Goal: Information Seeking & Learning: Learn about a topic

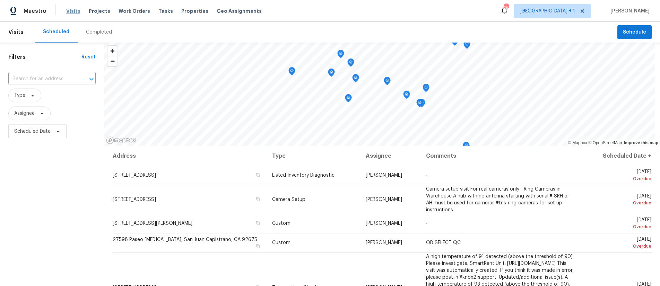
click at [70, 10] on span "Visits" at bounding box center [73, 11] width 14 height 7
click at [36, 135] on span "Scheduled Date" at bounding box center [32, 131] width 36 height 7
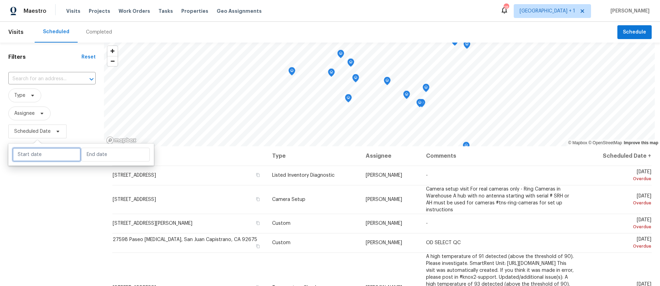
click at [41, 152] on input "text" at bounding box center [46, 155] width 68 height 14
select select "7"
select select "2025"
select select "8"
select select "2025"
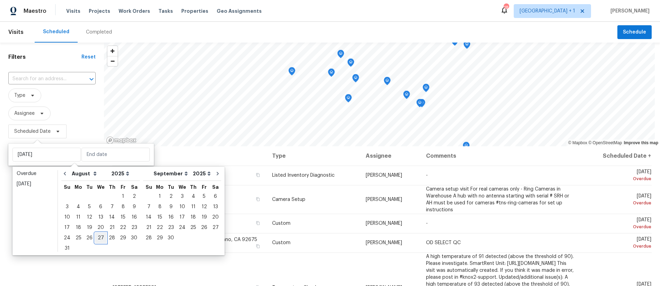
click at [96, 237] on div "27" at bounding box center [100, 238] width 11 height 10
type input "Wed, Aug 27"
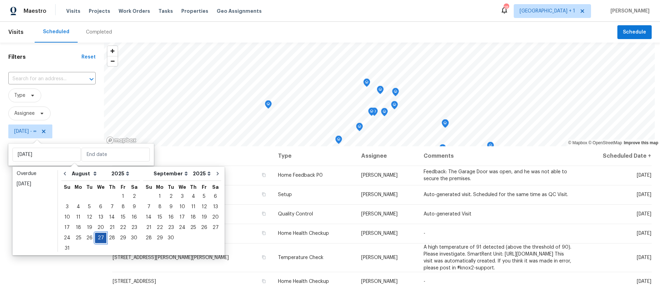
click at [96, 237] on div "27" at bounding box center [100, 238] width 11 height 10
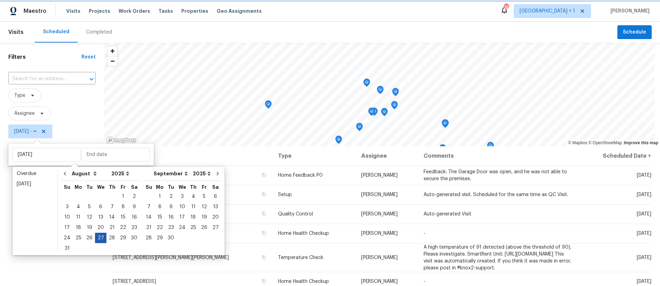
type input "Wed, Aug 27"
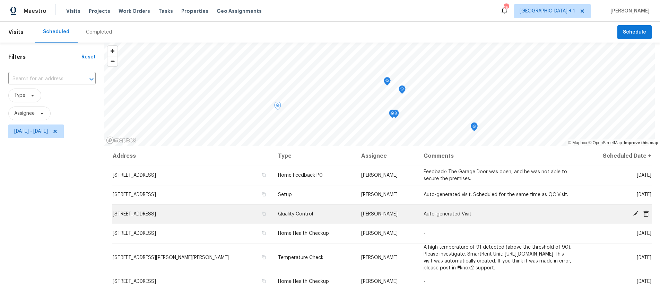
click at [633, 214] on icon at bounding box center [636, 214] width 6 height 6
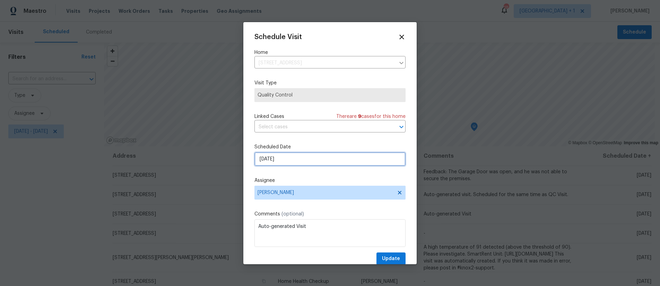
click at [301, 162] on input "8/27/2025" at bounding box center [329, 159] width 151 height 14
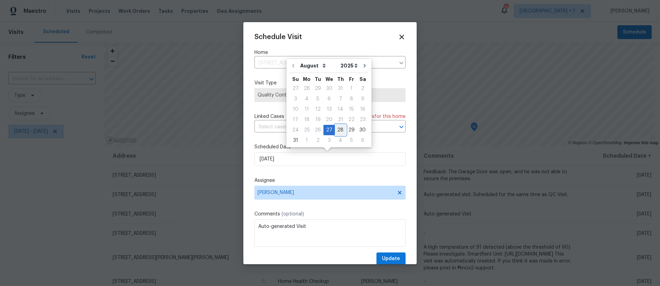
click at [340, 129] on div "28" at bounding box center [340, 130] width 11 height 10
type input "8/28/2025"
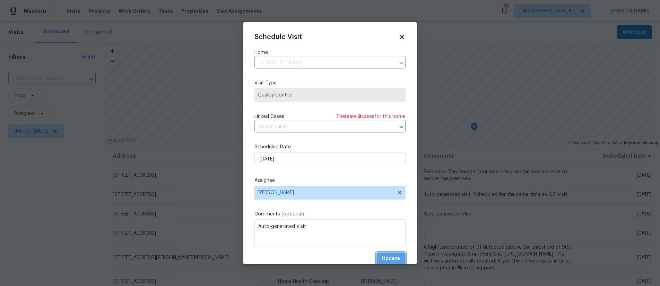
click at [394, 257] on span "Update" at bounding box center [391, 259] width 18 height 9
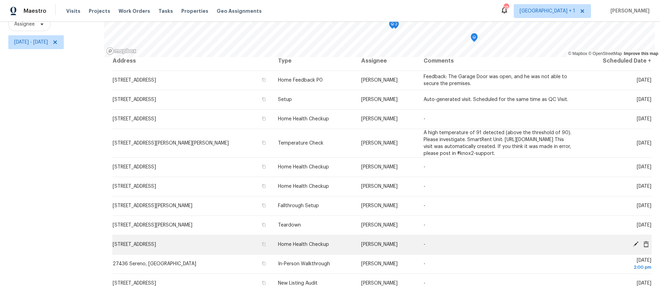
scroll to position [3, 0]
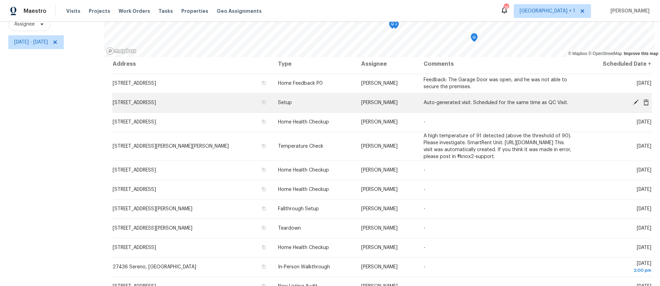
click at [633, 100] on icon at bounding box center [636, 103] width 6 height 6
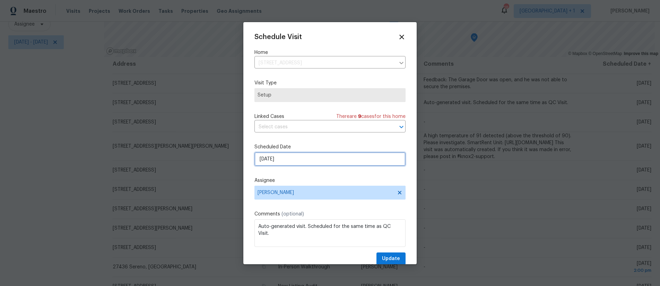
click at [317, 158] on input "8/27/2025" at bounding box center [329, 159] width 151 height 14
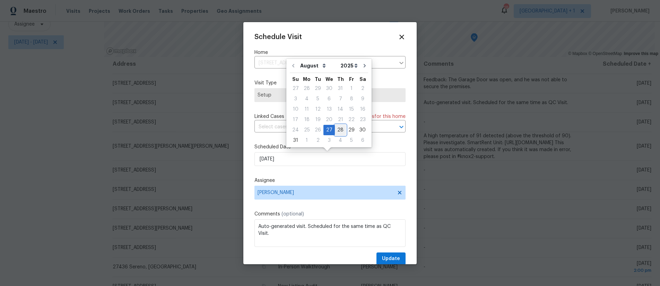
click at [336, 129] on div "28" at bounding box center [340, 130] width 11 height 10
type input "8/28/2025"
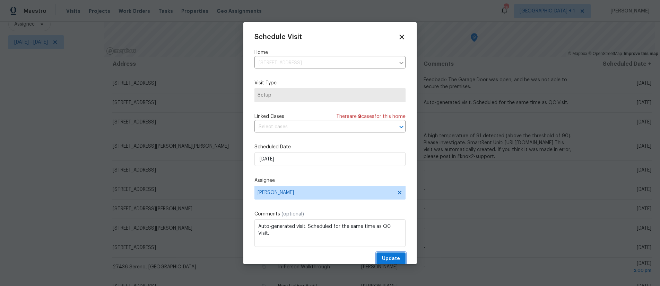
click at [389, 258] on span "Update" at bounding box center [391, 259] width 18 height 9
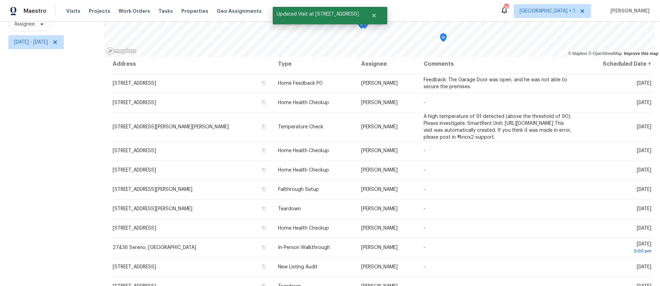
click at [80, 185] on div "Filters Reset ​ Type Assignee Wed, Aug 27 - Wed, Aug 27" at bounding box center [52, 119] width 104 height 333
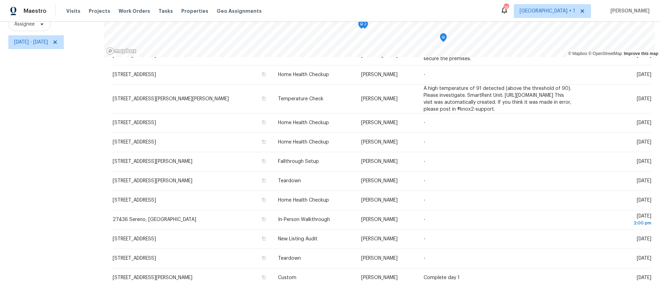
scroll to position [45, 0]
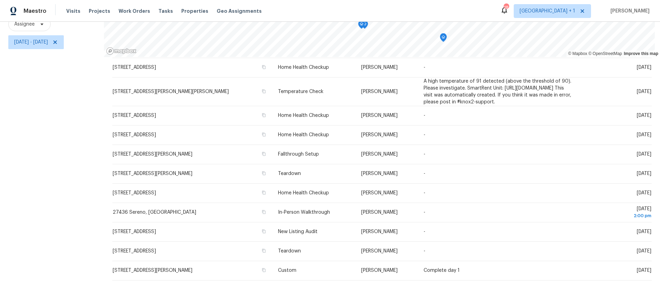
click at [63, 116] on div "Filters Reset ​ Type Assignee Wed, Aug 27 - Wed, Aug 27" at bounding box center [52, 119] width 104 height 333
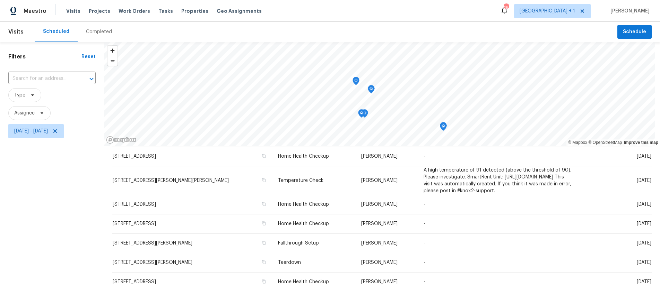
scroll to position [0, 0]
click at [47, 127] on span "Wed, Aug 27 - Wed, Aug 27" at bounding box center [35, 132] width 55 height 14
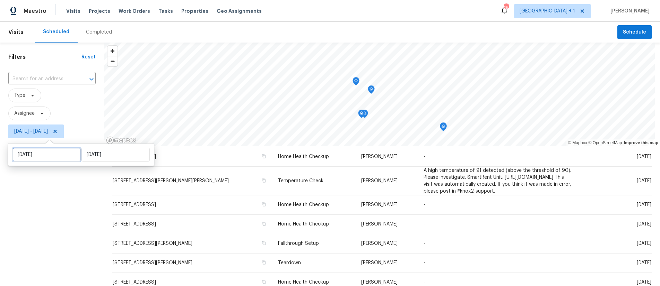
select select "7"
select select "2025"
select select "8"
select select "2025"
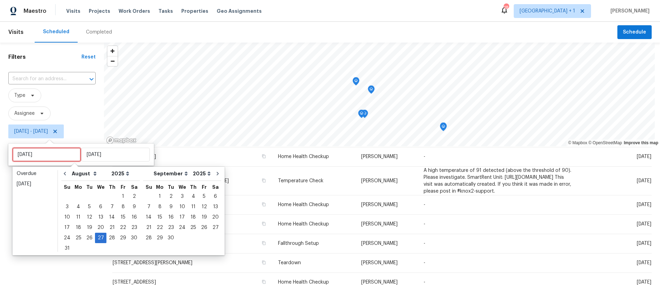
click at [62, 158] on input "Wed, Aug 27" at bounding box center [46, 155] width 68 height 14
type input "Thu, Aug 28"
click at [110, 237] on div "28" at bounding box center [111, 238] width 11 height 10
type input "Thu, Aug 28"
type input "Wed, Aug 27"
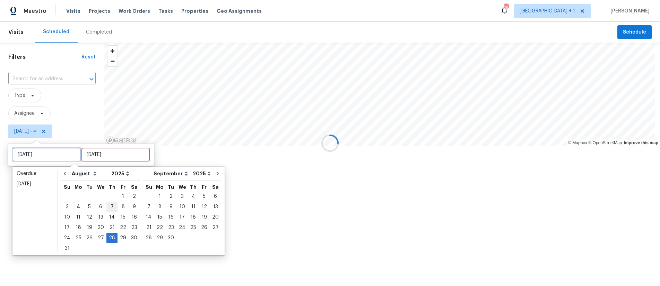
type input "Thu, Aug 21"
type input "Thu, Aug 28"
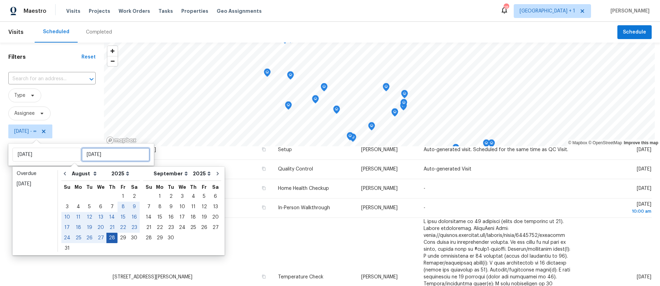
type input "Thu, Aug 28"
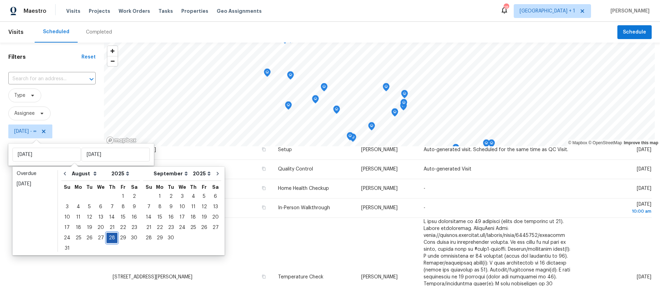
click at [107, 236] on div "28" at bounding box center [111, 238] width 11 height 10
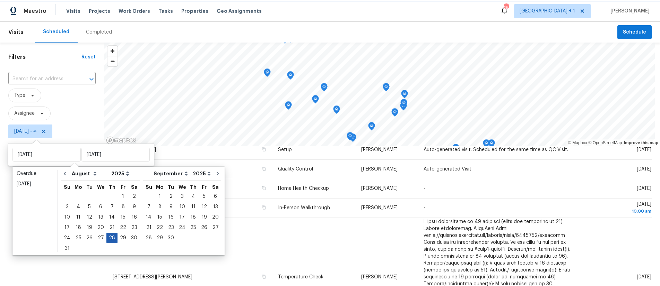
type input "Thu, Aug 28"
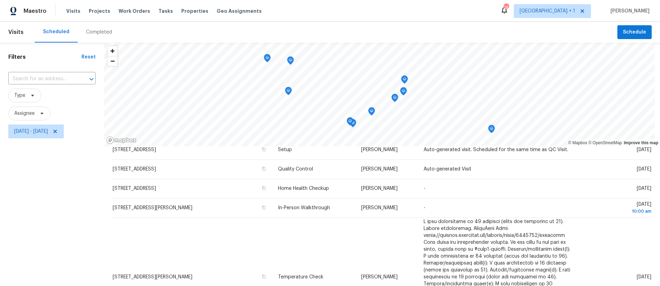
click at [20, 207] on div "Filters Reset ​ Type Assignee Thu, Aug 28 - Thu, Aug 28" at bounding box center [52, 209] width 104 height 333
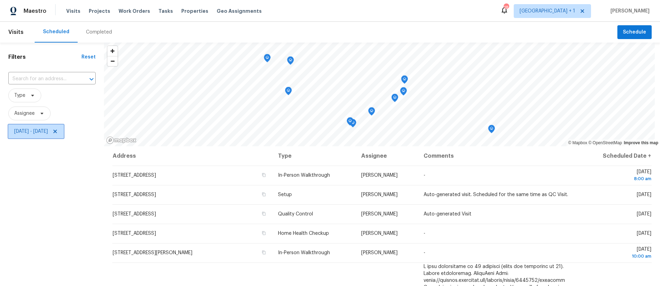
click at [48, 131] on span "Thu, Aug 28 - Thu, Aug 28" at bounding box center [31, 131] width 34 height 7
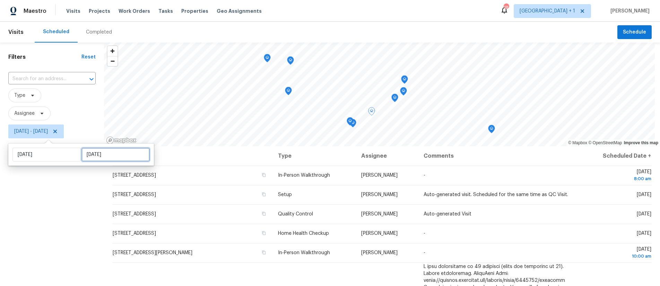
select select "7"
select select "2025"
select select "8"
select select "2025"
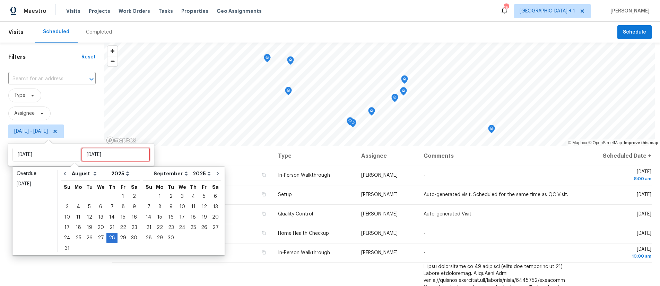
click at [117, 156] on input "Thu, Aug 28" at bounding box center [115, 155] width 68 height 14
type input "Thu, Aug 21"
type input "Thu, Aug 28"
click at [120, 240] on div "29" at bounding box center [122, 238] width 11 height 10
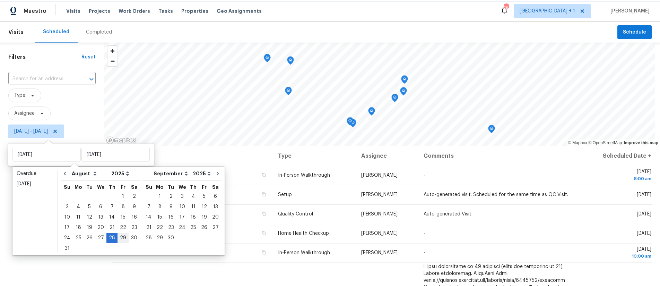
type input "Fri, Aug 29"
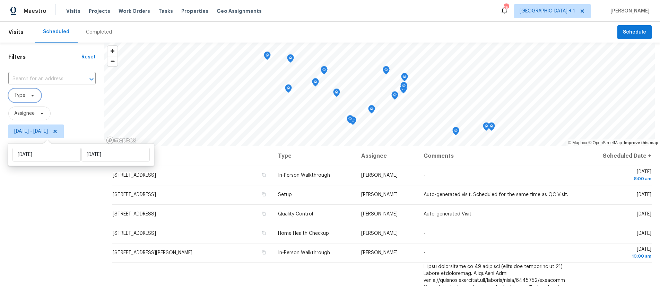
click at [20, 99] on span "Type" at bounding box center [19, 95] width 11 height 7
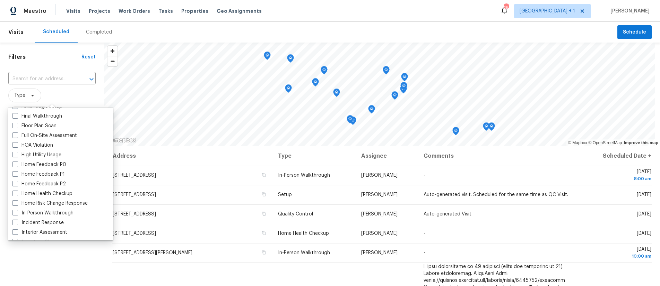
scroll to position [184, 0]
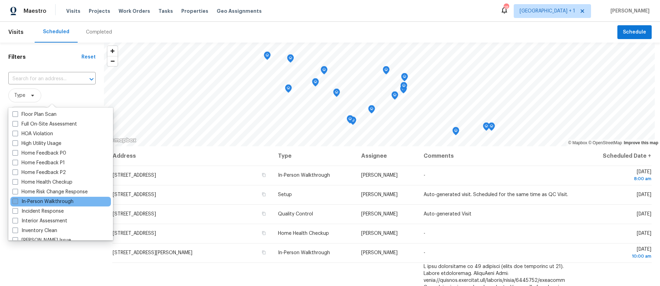
click at [14, 202] on span at bounding box center [15, 202] width 6 height 6
click at [14, 202] on input "In-Person Walkthrough" at bounding box center [14, 200] width 5 height 5
checkbox input "true"
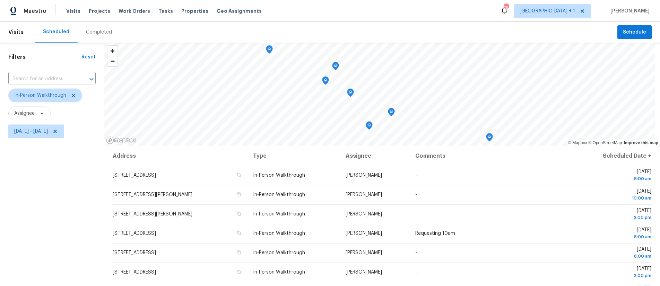
click at [15, 264] on div "Filters Reset ​ In-Person Walkthrough Assignee Thu, Aug 28 - Fri, Aug 29" at bounding box center [52, 209] width 104 height 333
click at [46, 192] on div "Filters Reset ​ In-Person Walkthrough Assignee Thu, Aug 28 - Fri, Aug 29" at bounding box center [52, 209] width 104 height 333
click at [77, 96] on span "In-Person Walkthrough" at bounding box center [45, 96] width 74 height 14
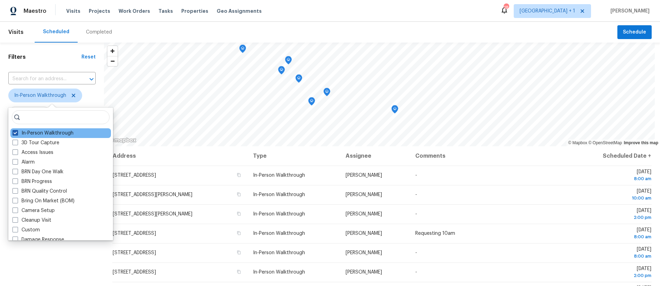
click at [18, 134] on label "In-Person Walkthrough" at bounding box center [42, 133] width 61 height 7
click at [17, 134] on input "In-Person Walkthrough" at bounding box center [14, 132] width 5 height 5
checkbox input "false"
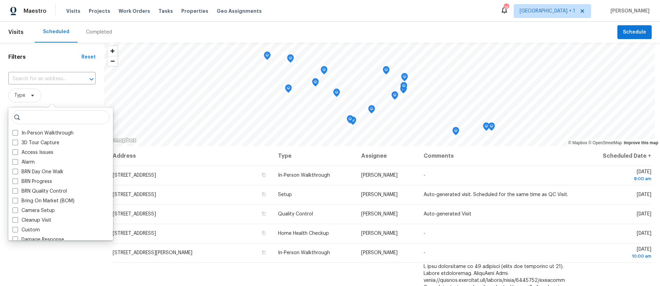
click at [41, 261] on div "Filters Reset ​ Type Assignee Thu, Aug 28 - Fri, Aug 29" at bounding box center [52, 209] width 104 height 333
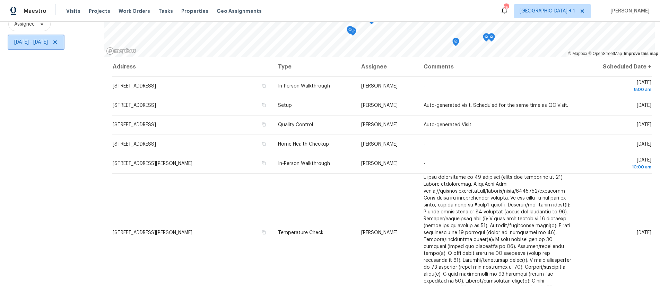
click at [48, 39] on span "Thu, Aug 28 - Fri, Aug 29" at bounding box center [31, 42] width 34 height 7
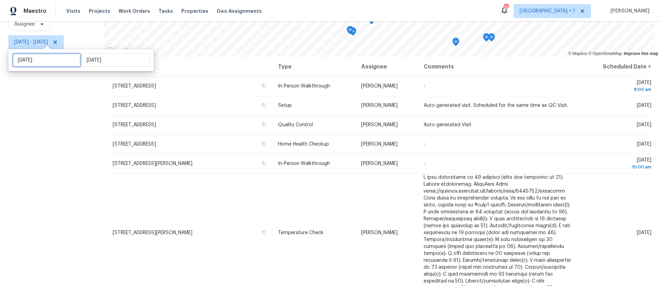
select select "7"
select select "2025"
select select "8"
select select "2025"
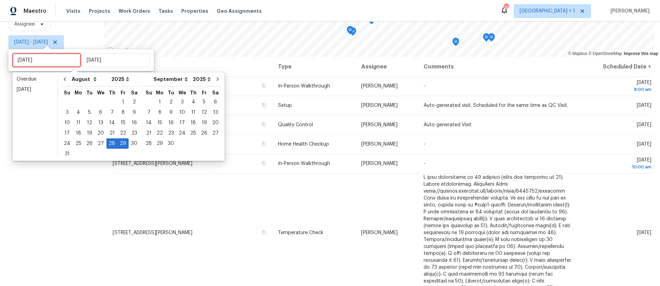
click at [58, 62] on input "Thu, Aug 28" at bounding box center [46, 60] width 68 height 14
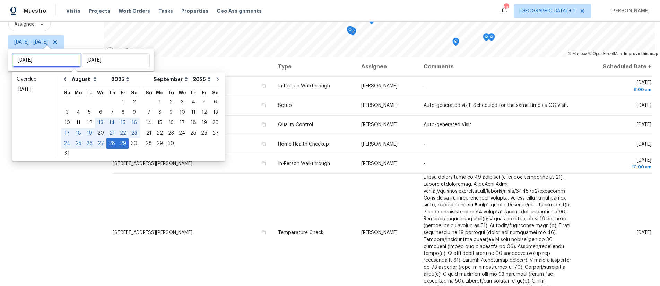
type input "Wed, Aug 20"
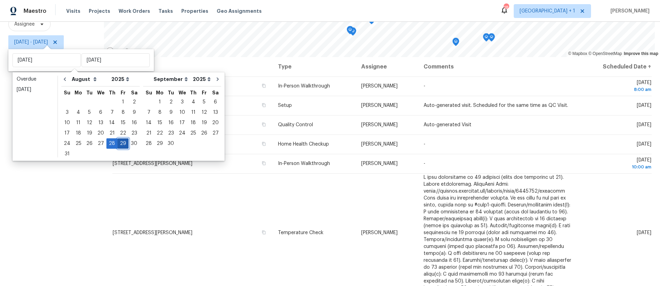
click at [118, 142] on div "29" at bounding box center [122, 144] width 11 height 10
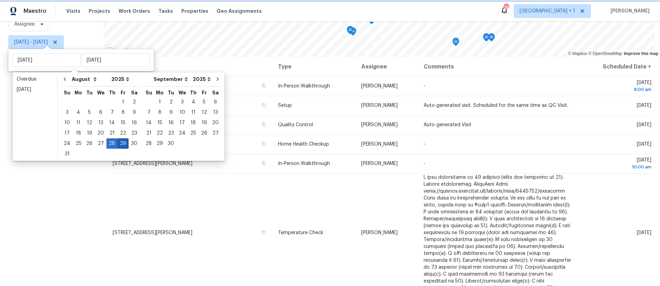
type input "Fri, Aug 29"
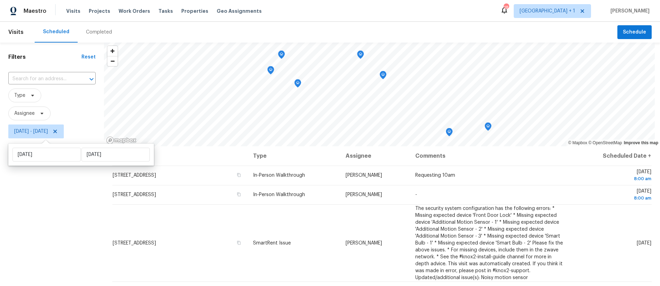
click at [25, 213] on div "Filters Reset ​ Type Assignee Fri, Aug 29 - Fri, Aug 29" at bounding box center [52, 209] width 104 height 333
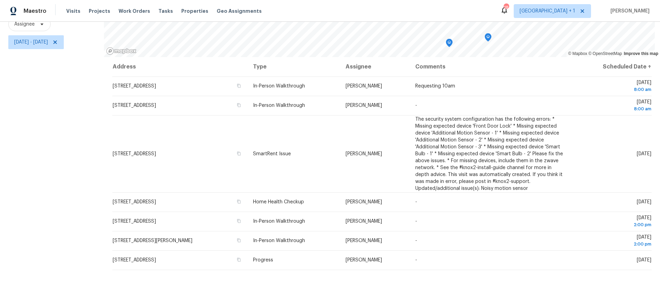
scroll to position [95, 0]
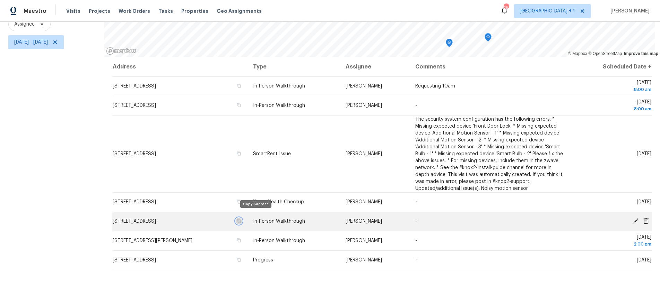
click at [241, 219] on icon "button" at bounding box center [239, 221] width 4 height 4
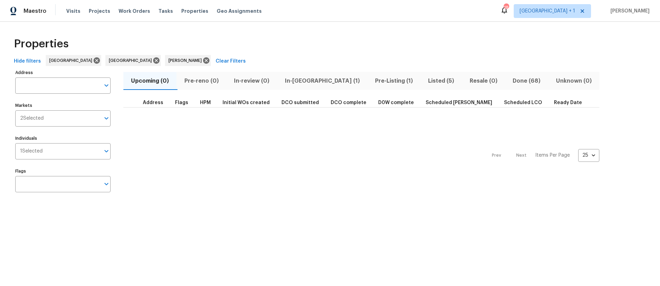
click at [424, 82] on span "Listed (5)" at bounding box center [440, 81] width 33 height 10
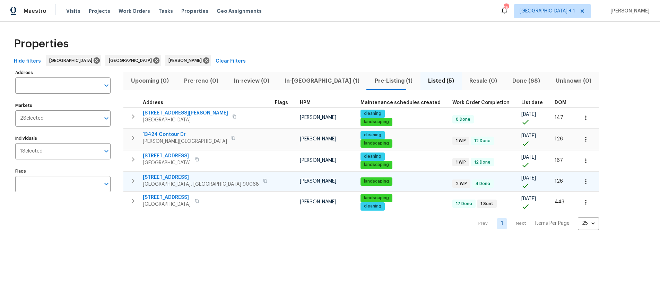
click at [180, 181] on span "Los Angeles, CA 90068" at bounding box center [201, 184] width 116 height 7
click at [173, 140] on span "Sherman Oaks, CA 91423" at bounding box center [185, 141] width 84 height 7
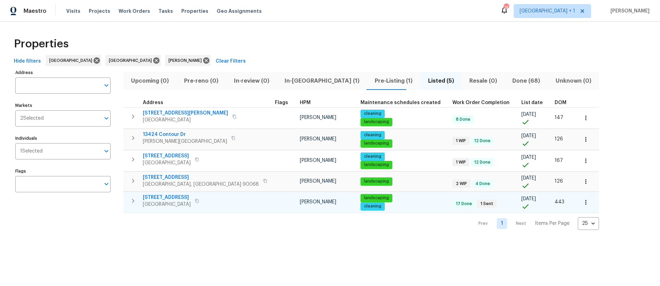
click at [172, 201] on span "Hawthorne, CA 90250" at bounding box center [167, 204] width 48 height 7
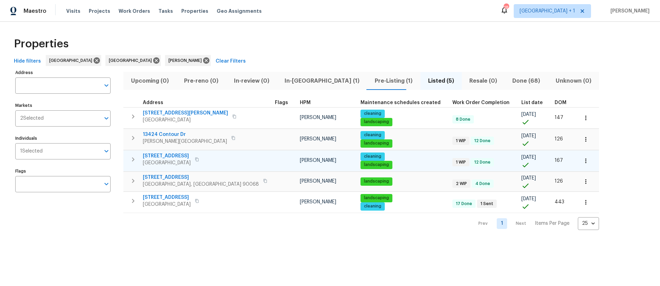
click at [167, 160] on span "Orange, CA 92868" at bounding box center [167, 163] width 48 height 7
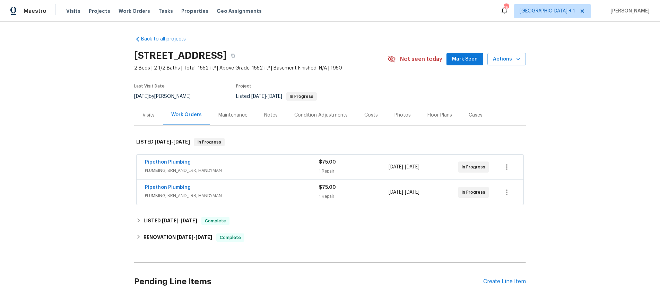
click at [390, 79] on section "2252 Verde Oak Dr, Los Angeles, CA 90068 2 Beds | 2 1/2 Baths | Total: 1552 ft²…" at bounding box center [329, 76] width 391 height 58
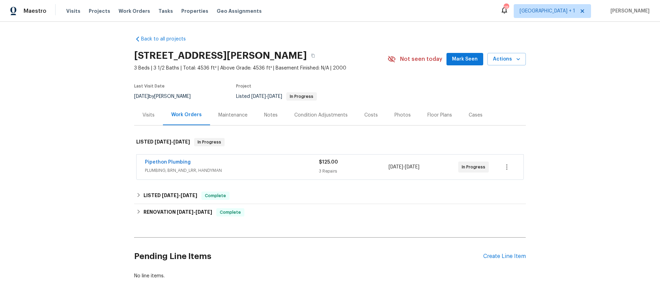
click at [242, 169] on span "PLUMBING, BRN_AND_LRR, HANDYMAN" at bounding box center [232, 170] width 174 height 7
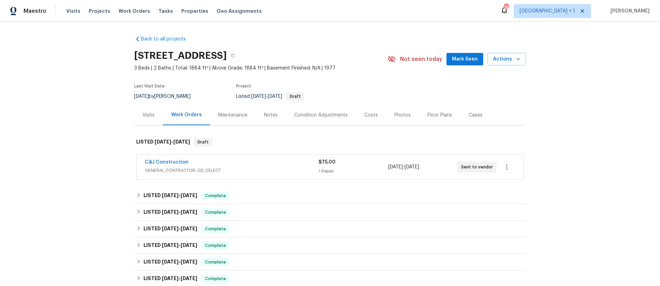
click at [73, 68] on div "Back to all projects [STREET_ADDRESS] 3 Beds | 2 Baths | Total: 1884 ft² | Abov…" at bounding box center [330, 154] width 660 height 265
click at [81, 12] on div "Visits Projects Work Orders Tasks Properties Geo Assignments" at bounding box center [168, 11] width 204 height 14
click at [74, 12] on span "Visits" at bounding box center [73, 11] width 14 height 7
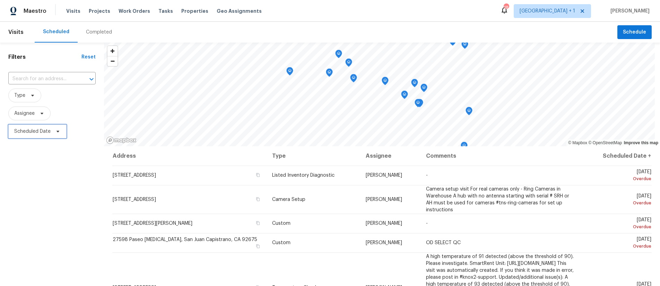
click at [38, 132] on span "Scheduled Date" at bounding box center [32, 131] width 36 height 7
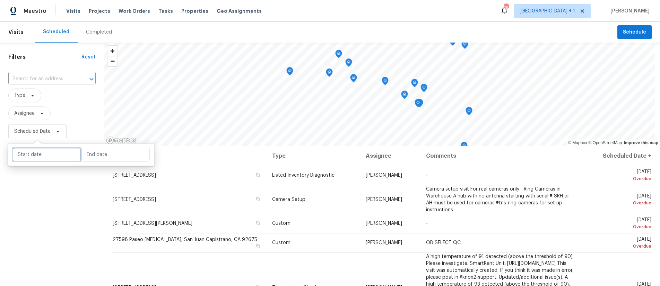
click at [37, 151] on input "text" at bounding box center [46, 155] width 68 height 14
select select "7"
select select "2025"
select select "8"
select select "2025"
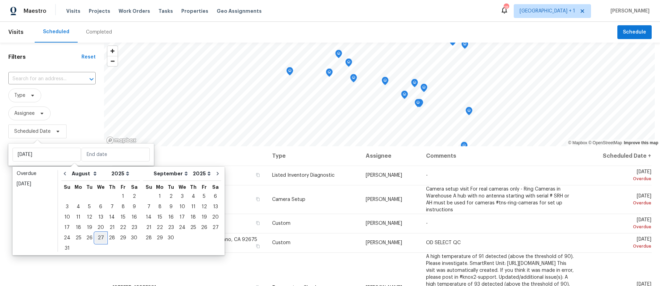
click at [98, 235] on div "27" at bounding box center [100, 238] width 11 height 10
type input "Wed, Aug 27"
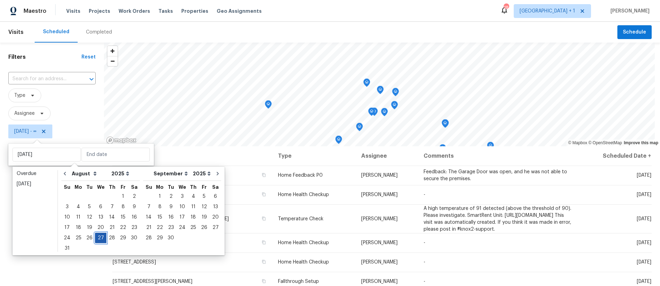
click at [98, 235] on div "27" at bounding box center [100, 238] width 11 height 10
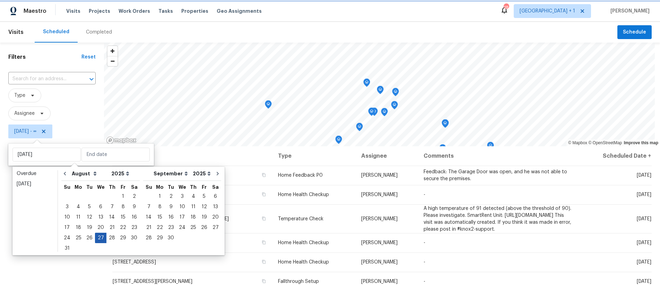
type input "Wed, Aug 27"
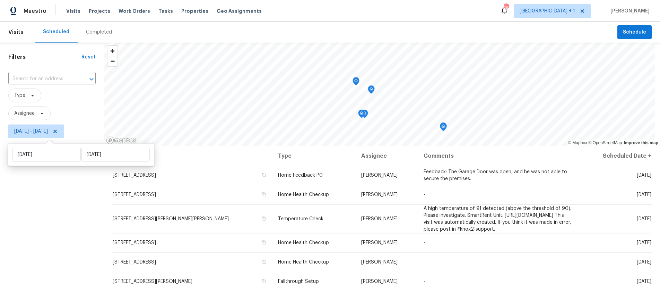
click at [57, 227] on div "Filters Reset ​ Type Assignee Wed, Aug 27 - Wed, Aug 27" at bounding box center [52, 209] width 104 height 333
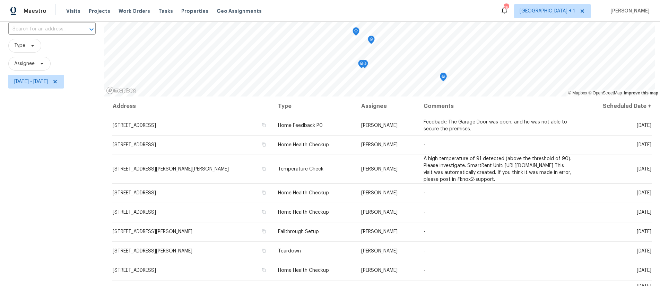
scroll to position [49, 0]
click at [28, 63] on span "Assignee" at bounding box center [24, 64] width 20 height 7
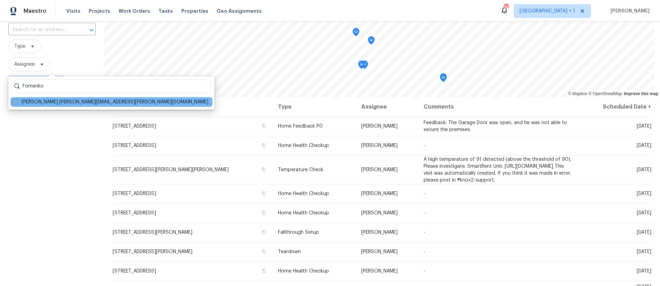
type input "Fomenko"
click at [17, 100] on span at bounding box center [15, 102] width 6 height 6
click at [17, 100] on input "Daniel Fomenko daniel.fomenko@opendoor.com" at bounding box center [14, 101] width 5 height 5
checkbox input "true"
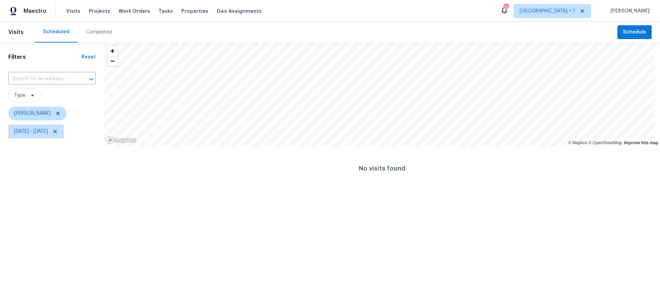
click at [39, 167] on div "Filters Reset ​ Type Daniel Fomenko Wed, Aug 27 - Wed, Aug 27" at bounding box center [52, 117] width 104 height 148
click at [59, 191] on html "Maestro Visits Projects Work Orders Tasks Properties Geo Assignments 18 Los Ang…" at bounding box center [330, 95] width 660 height 191
click at [53, 158] on div "Filters Reset ​ Type Daniel Fomenko Wed, Aug 27 - Wed, Aug 27" at bounding box center [52, 117] width 104 height 148
click at [34, 94] on icon at bounding box center [33, 96] width 6 height 6
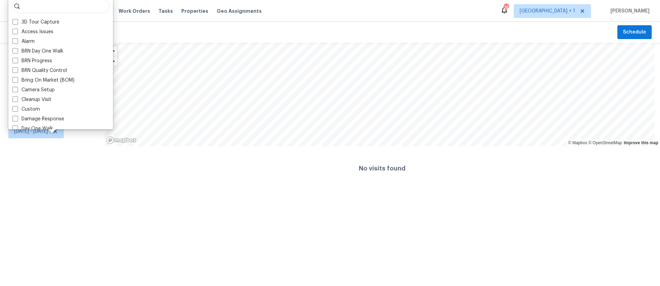
click at [41, 168] on div "Filters Reset ​ Type Daniel Fomenko Wed, Aug 27 - Wed, Aug 27" at bounding box center [52, 117] width 104 height 148
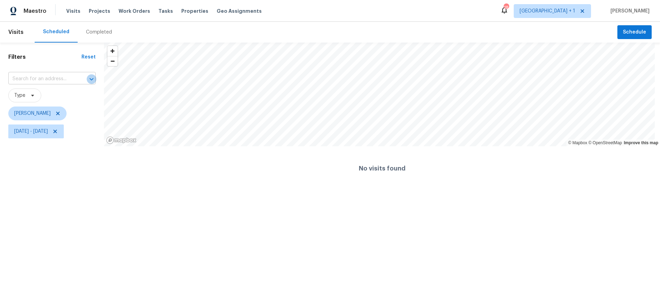
click at [89, 81] on icon "Open" at bounding box center [91, 79] width 8 height 8
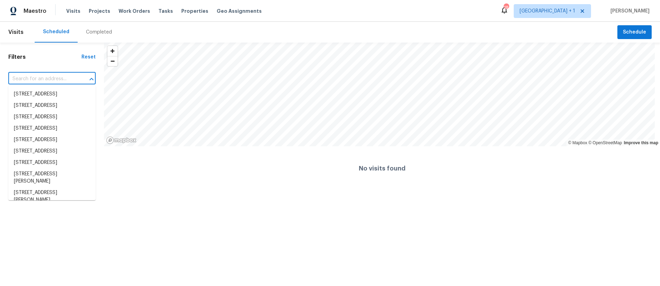
click at [89, 81] on icon "Close" at bounding box center [91, 79] width 8 height 8
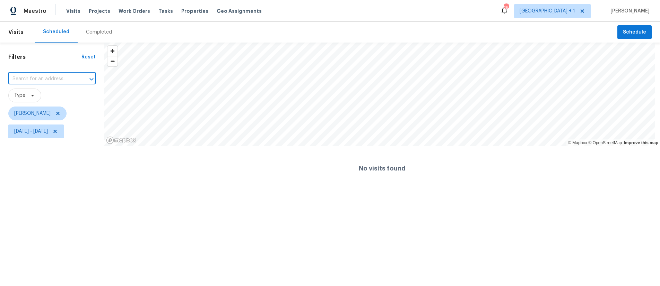
click at [31, 169] on div "Filters Reset ​ Type Daniel Fomenko Wed, Aug 27 - Wed, Aug 27" at bounding box center [52, 117] width 104 height 148
click at [59, 116] on icon at bounding box center [58, 114] width 6 height 6
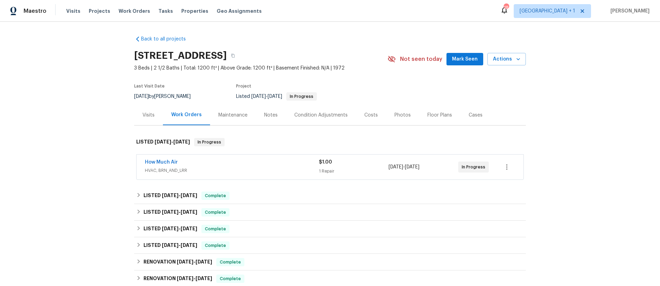
click at [227, 162] on div "How Much Air" at bounding box center [232, 163] width 174 height 8
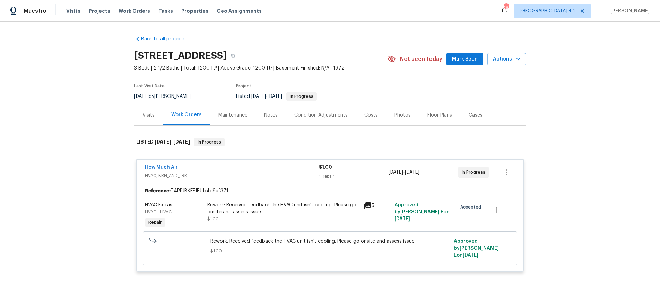
click at [365, 206] on icon at bounding box center [367, 206] width 7 height 7
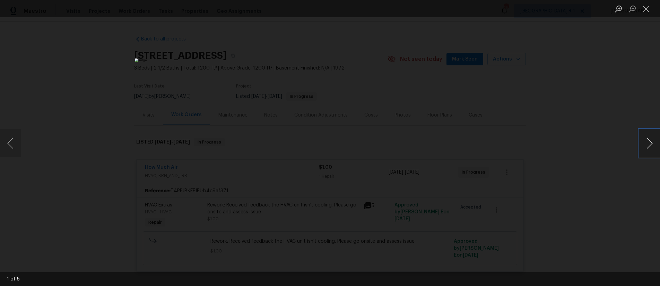
click at [649, 145] on button "Next image" at bounding box center [649, 144] width 21 height 28
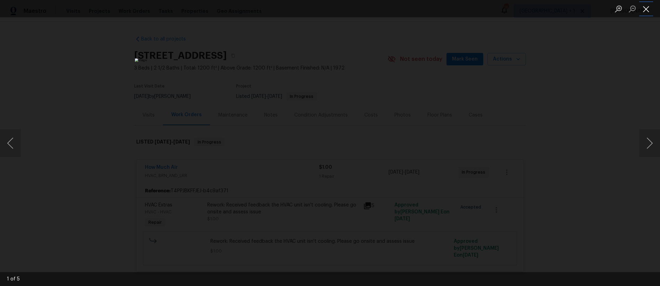
click at [645, 13] on button "Close lightbox" at bounding box center [646, 9] width 14 height 12
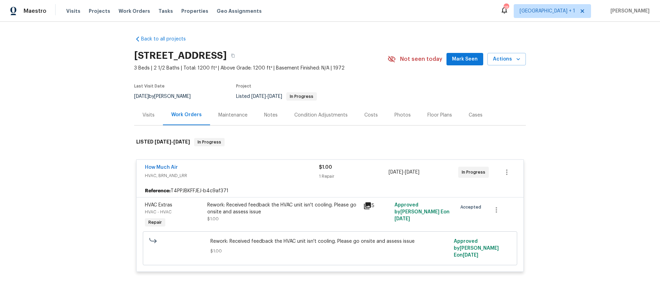
click at [38, 80] on div "Back to all projects 700 W La Veta Ave Unit H7, Orange, CA 92868 3 Beds | 2 1/2…" at bounding box center [330, 154] width 660 height 265
click at [47, 86] on div "Back to all projects 700 W La Veta Ave Unit H7, Orange, CA 92868 3 Beds | 2 1/2…" at bounding box center [330, 154] width 660 height 265
click at [75, 97] on div "Back to all projects 700 W La Veta Ave Unit H7, Orange, CA 92868 3 Beds | 2 1/2…" at bounding box center [330, 154] width 660 height 265
click at [620, 113] on div "Back to all projects 700 W La Veta Ave Unit H7, Orange, CA 92868 3 Beds | 2 1/2…" at bounding box center [330, 154] width 660 height 265
click at [72, 114] on div "Back to all projects 700 W La Veta Ave Unit H7, Orange, CA 92868 3 Beds | 2 1/2…" at bounding box center [330, 154] width 660 height 265
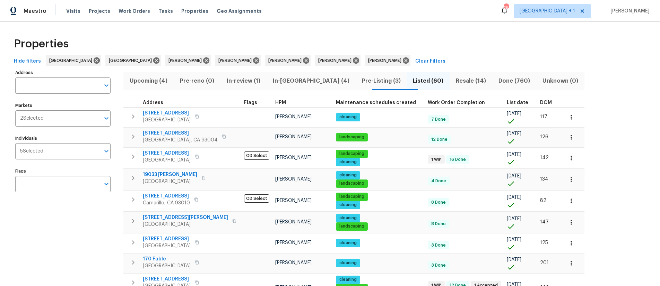
click at [453, 82] on span "Resale (14)" at bounding box center [470, 81] width 34 height 10
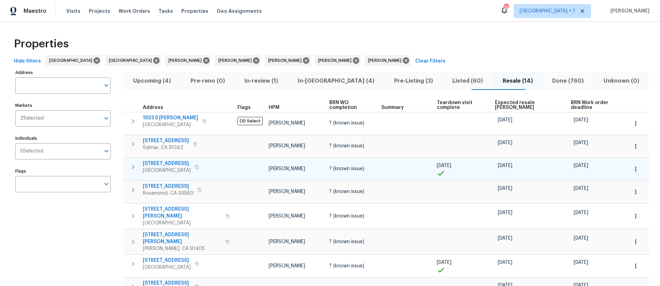
scroll to position [179, 0]
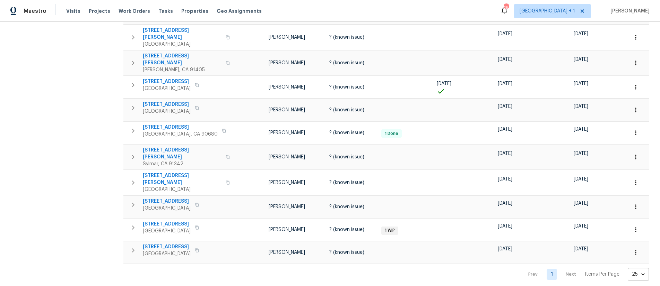
click at [640, 264] on body "Maestro Visits Projects Work Orders Tasks Properties Geo Assignments 18 [GEOGRA…" at bounding box center [330, 143] width 660 height 286
click at [631, 270] on li "100" at bounding box center [633, 267] width 32 height 21
type input "100"
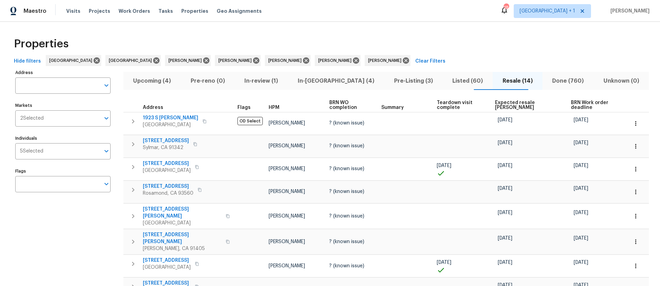
click at [510, 101] on span "Expected resale [PERSON_NAME]" at bounding box center [527, 105] width 64 height 10
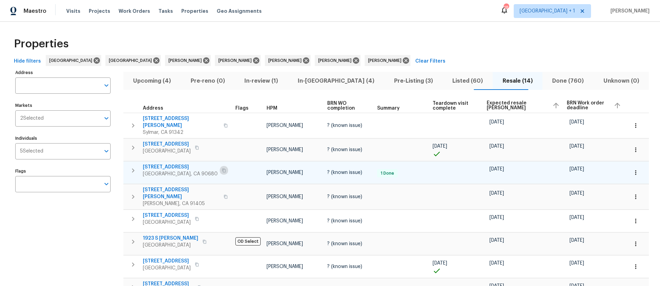
click at [222, 169] on icon "button" at bounding box center [224, 171] width 4 height 4
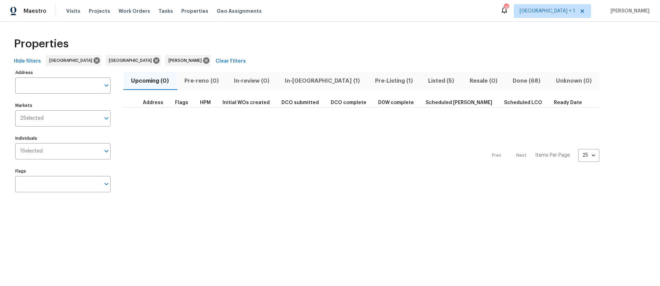
click at [336, 167] on div "Prev Next Items Per Page 25 25 ​" at bounding box center [361, 154] width 476 height 92
click at [371, 81] on span "Pre-Listing (1)" at bounding box center [393, 81] width 45 height 10
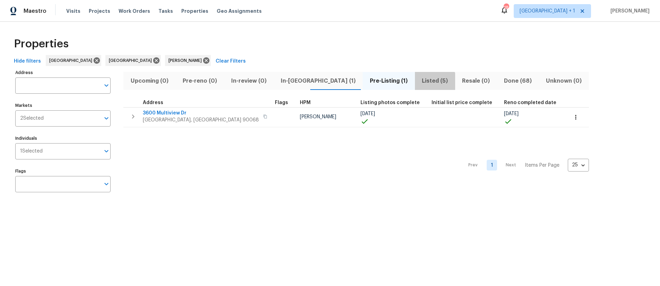
click at [419, 82] on span "Listed (5)" at bounding box center [435, 81] width 32 height 10
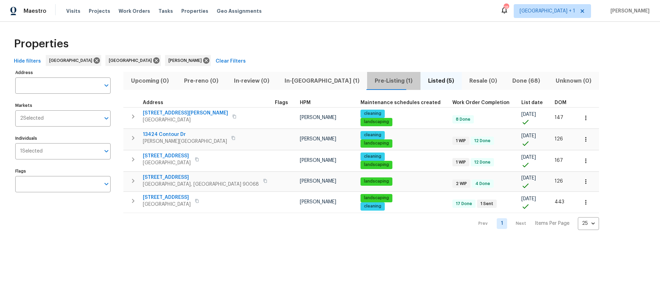
click at [371, 83] on span "Pre-Listing (1)" at bounding box center [393, 81] width 45 height 10
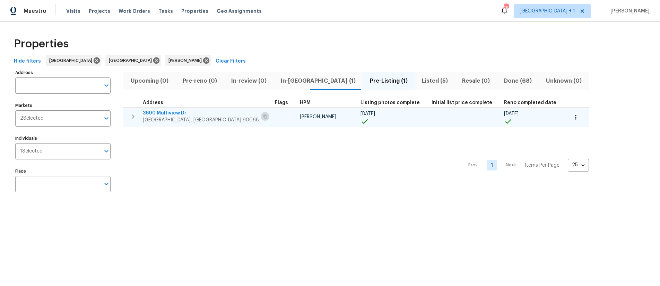
click at [261, 116] on button "button" at bounding box center [265, 117] width 8 height 10
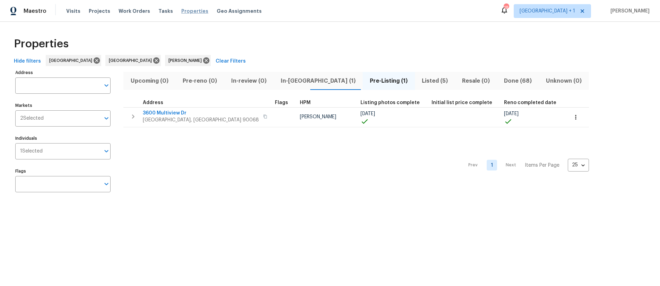
click at [184, 12] on span "Properties" at bounding box center [194, 11] width 27 height 7
click at [131, 34] on div "Properties" at bounding box center [329, 44] width 637 height 22
click at [419, 82] on span "Listed (5)" at bounding box center [435, 81] width 32 height 10
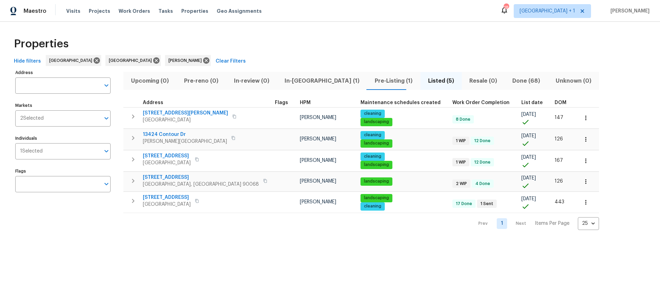
click at [585, 165] on div "Address Address Markets 2 Selected Markets Individuals 1 Selected Individuals F…" at bounding box center [329, 149] width 637 height 162
click at [115, 211] on div "Address Address Markets 2 Selected Markets Individuals 1 Selected Individuals F…" at bounding box center [67, 149] width 104 height 162
click at [329, 45] on div "Properties" at bounding box center [329, 44] width 637 height 22
click at [74, 226] on div "Address Address Markets 2 Selected Markets Individuals 1 Selected Individuals F…" at bounding box center [67, 149] width 104 height 162
click at [134, 241] on html "Maestro Visits Projects Work Orders Tasks Properties Geo Assignments 18 Los Ang…" at bounding box center [330, 120] width 660 height 241
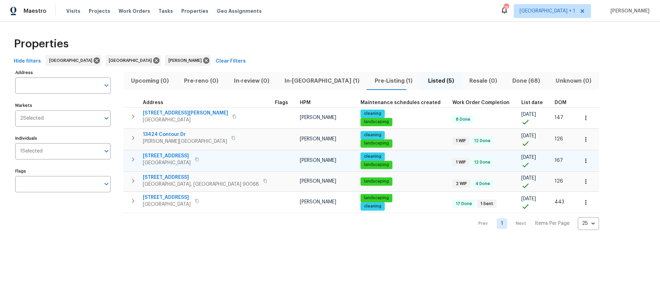
click at [191, 156] on span "700 W La Veta Ave Unit H7" at bounding box center [167, 156] width 48 height 7
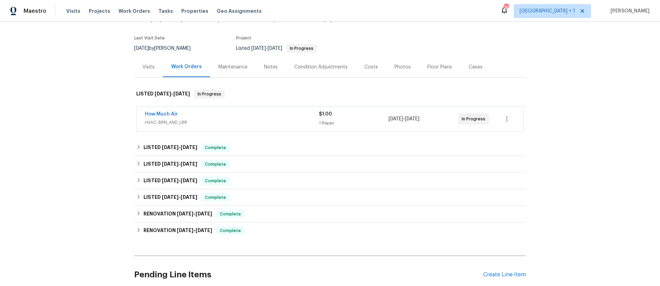
scroll to position [50, 0]
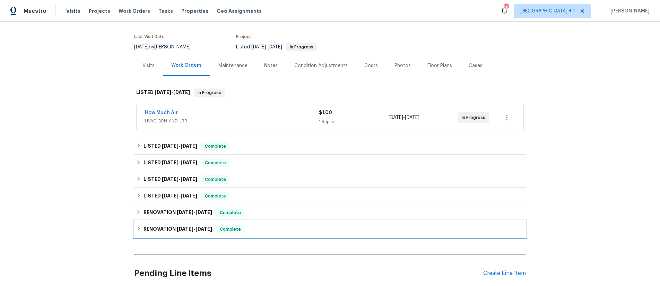
click at [173, 227] on h6 "RENOVATION [DATE] - [DATE]" at bounding box center [177, 230] width 69 height 8
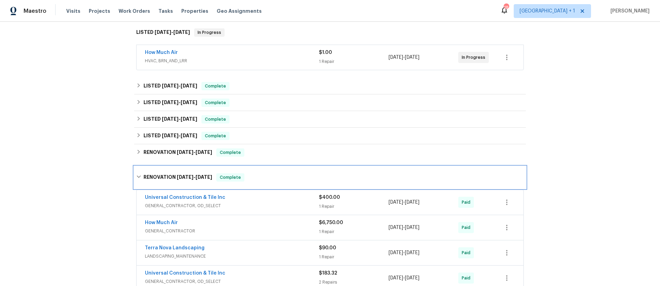
scroll to position [203, 0]
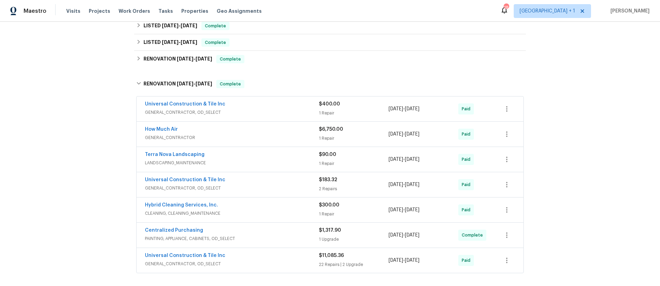
click at [258, 259] on div "Universal Construction & Tile Inc" at bounding box center [232, 257] width 174 height 8
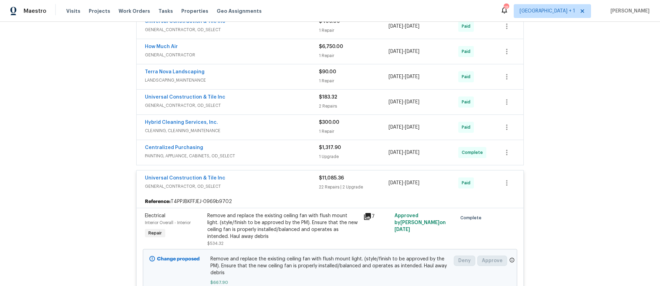
scroll to position [275, 0]
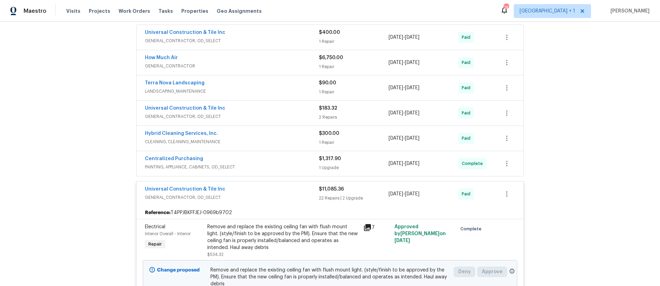
click at [248, 118] on span "GENERAL_CONTRACTOR, OD_SELECT" at bounding box center [232, 116] width 174 height 7
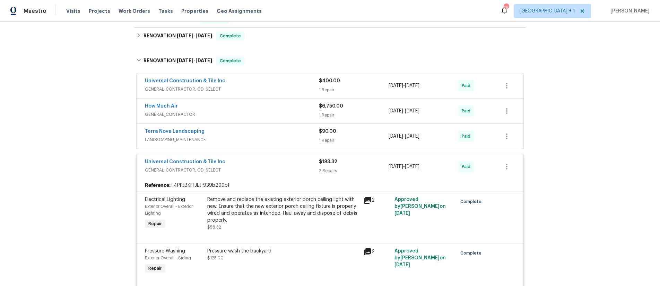
scroll to position [226, 0]
